Goal: Entertainment & Leisure: Consume media (video, audio)

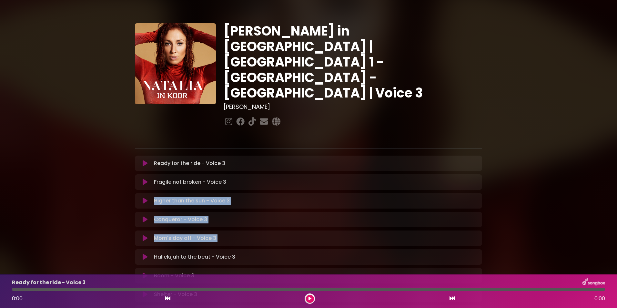
drag, startPoint x: 95, startPoint y: 237, endPoint x: 92, endPoint y: 160, distance: 76.9
click at [92, 160] on div "[PERSON_NAME] in [GEOGRAPHIC_DATA] | [GEOGRAPHIC_DATA] 1 - [GEOGRAPHIC_DATA] - …" at bounding box center [308, 198] width 617 height 380
drag, startPoint x: 92, startPoint y: 160, endPoint x: 88, endPoint y: 189, distance: 28.7
click at [88, 189] on div "[PERSON_NAME] in [GEOGRAPHIC_DATA] | [GEOGRAPHIC_DATA] 1 - [GEOGRAPHIC_DATA] - …" at bounding box center [308, 198] width 617 height 380
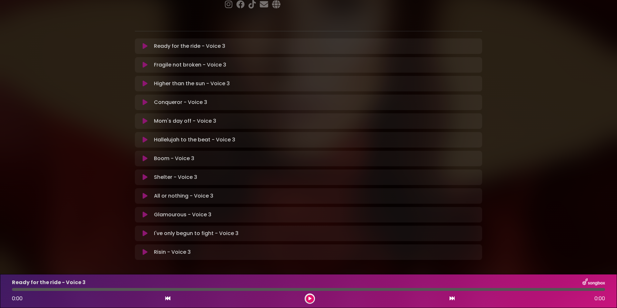
scroll to position [120, 0]
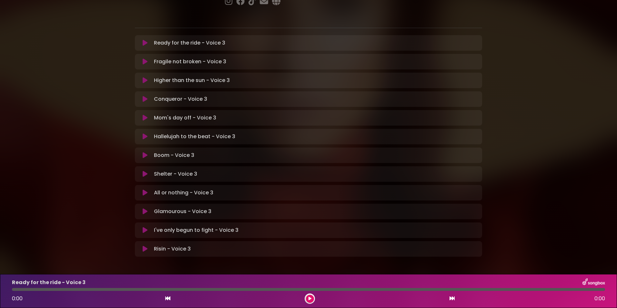
click at [196, 189] on p "All or nothing - Voice 3 Loading Track..." at bounding box center [183, 193] width 59 height 8
drag, startPoint x: 196, startPoint y: 168, endPoint x: 148, endPoint y: 168, distance: 48.1
click at [148, 189] on button at bounding box center [145, 192] width 13 height 6
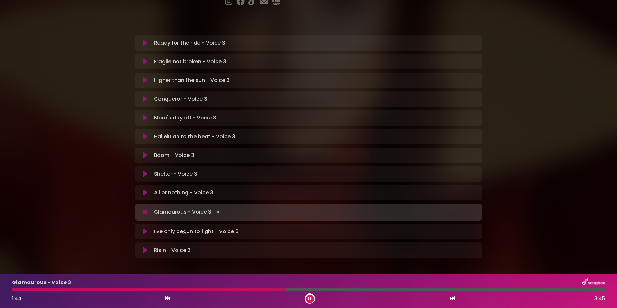
click at [15, 290] on div at bounding box center [149, 289] width 274 height 3
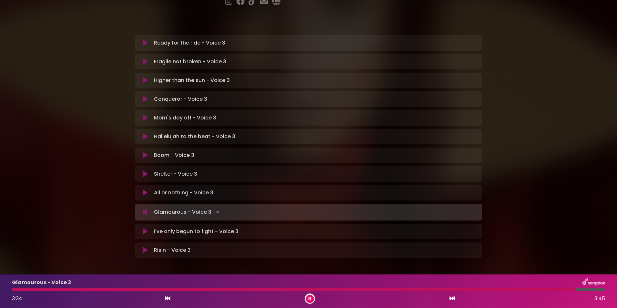
click at [182, 227] on p "I've only begun to fight - Voice 3 Loading Track..." at bounding box center [196, 231] width 85 height 8
click at [143, 228] on icon at bounding box center [145, 231] width 5 height 6
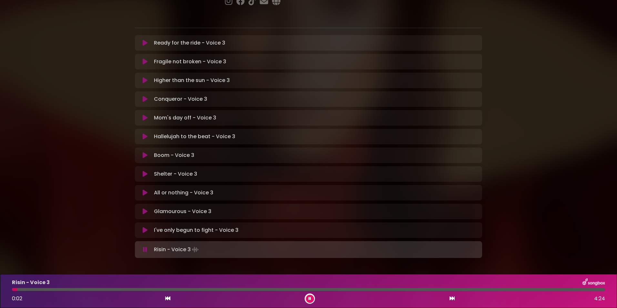
click at [144, 227] on icon at bounding box center [145, 230] width 5 height 6
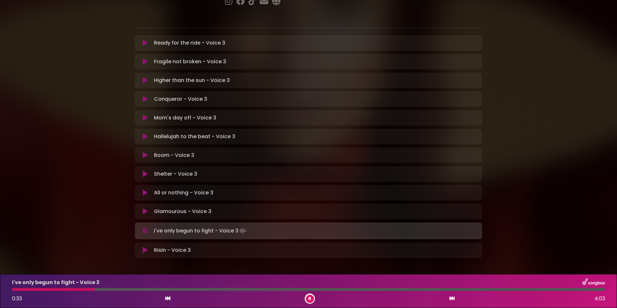
click at [85, 288] on div at bounding box center [53, 289] width 83 height 3
click at [28, 288] on div at bounding box center [71, 289] width 118 height 3
click at [49, 289] on div at bounding box center [308, 289] width 593 height 3
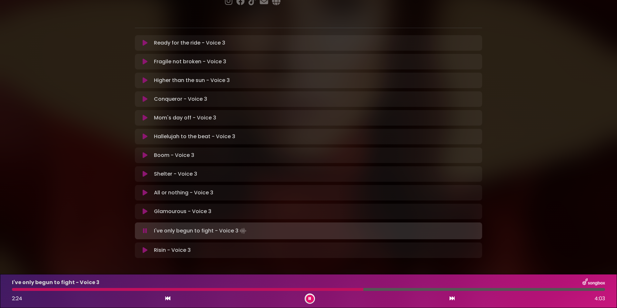
click at [328, 286] on div "I've only begun to fight - Voice 3" at bounding box center [308, 282] width 601 height 8
click at [329, 289] on div at bounding box center [189, 289] width 354 height 3
click at [329, 289] on div at bounding box center [182, 289] width 340 height 3
click at [329, 289] on div at bounding box center [195, 289] width 367 height 3
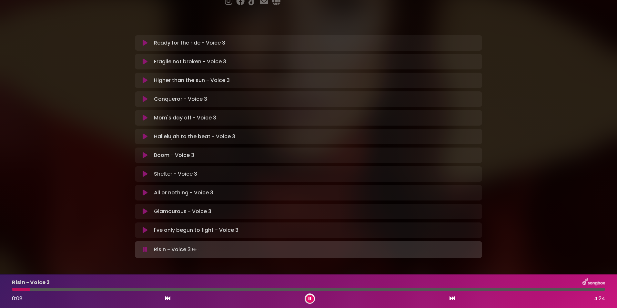
click at [311, 302] on button at bounding box center [310, 299] width 8 height 8
